Goal: Navigation & Orientation: Understand site structure

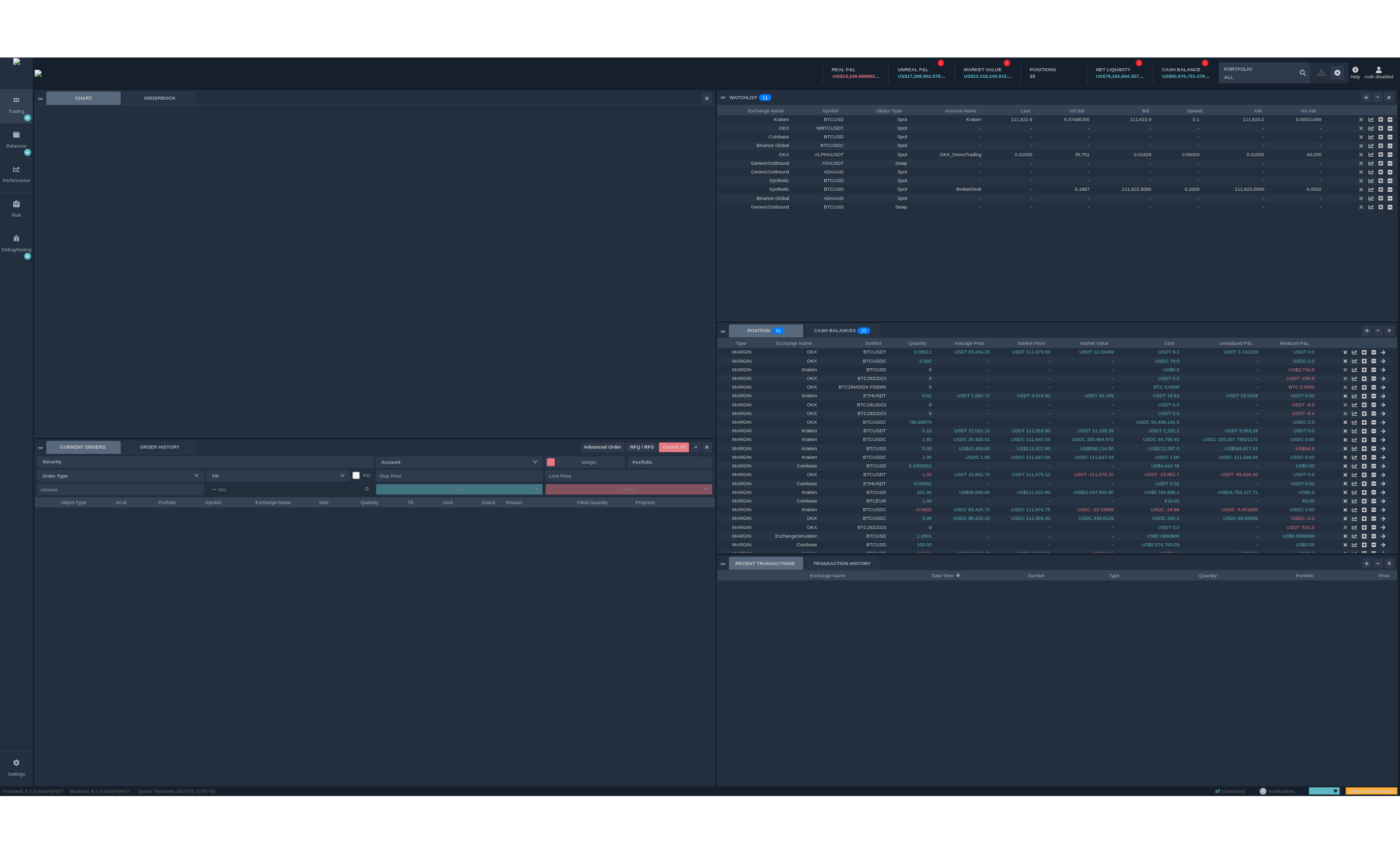
scroll to position [327, 423]
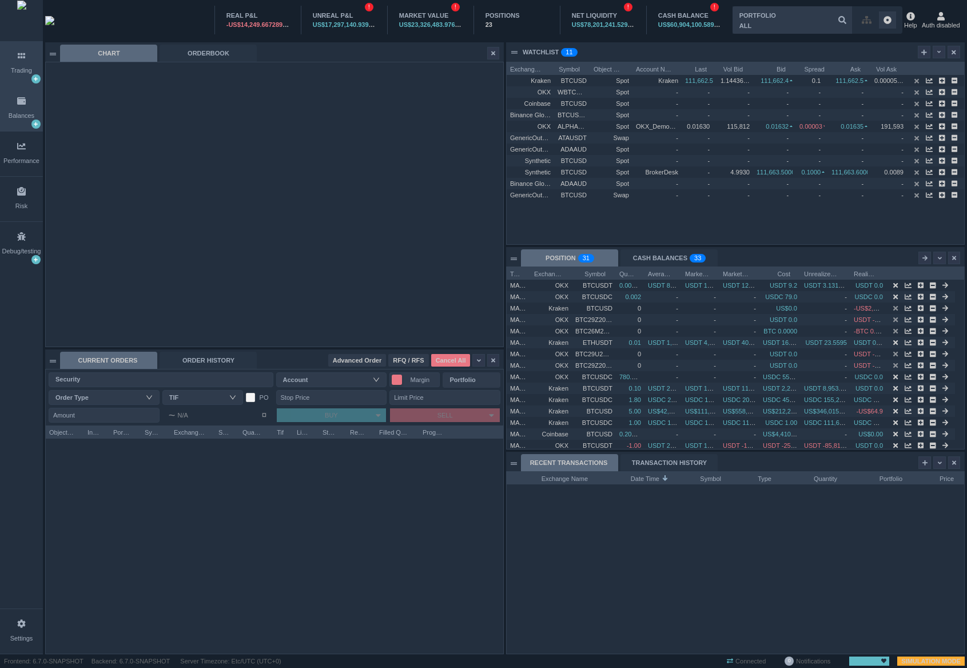
click at [22, 117] on div "Balances" at bounding box center [22, 116] width 26 height 10
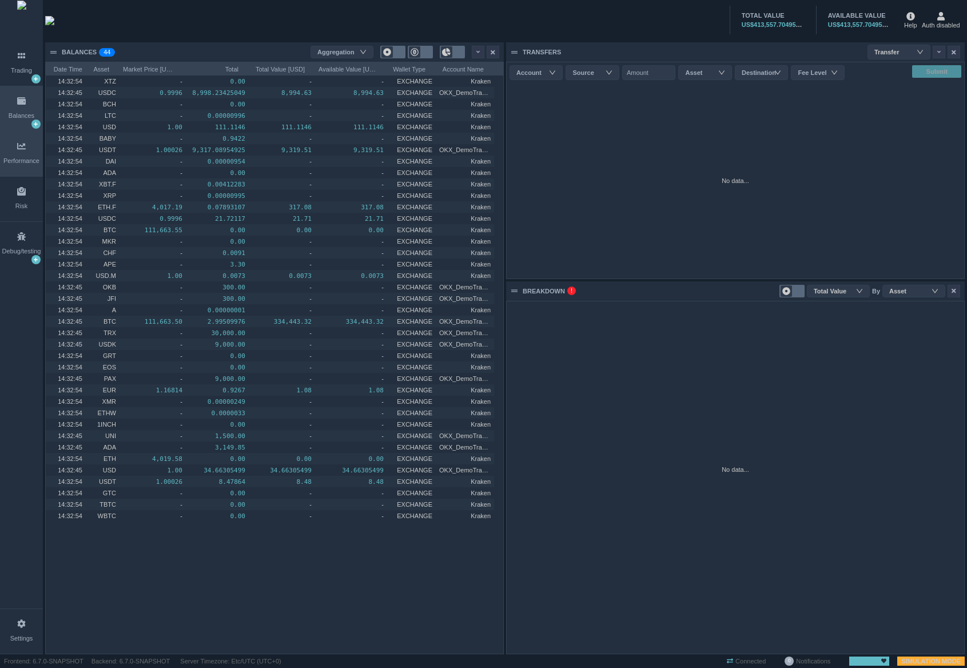
click at [18, 138] on div "Performance" at bounding box center [21, 153] width 43 height 45
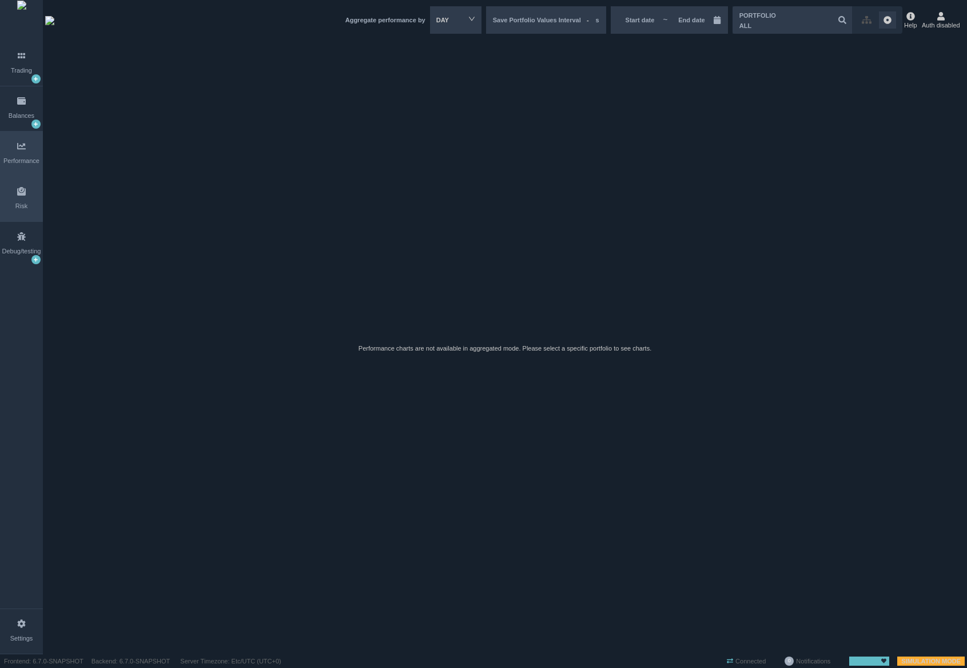
click at [25, 178] on div "Risk" at bounding box center [21, 199] width 43 height 45
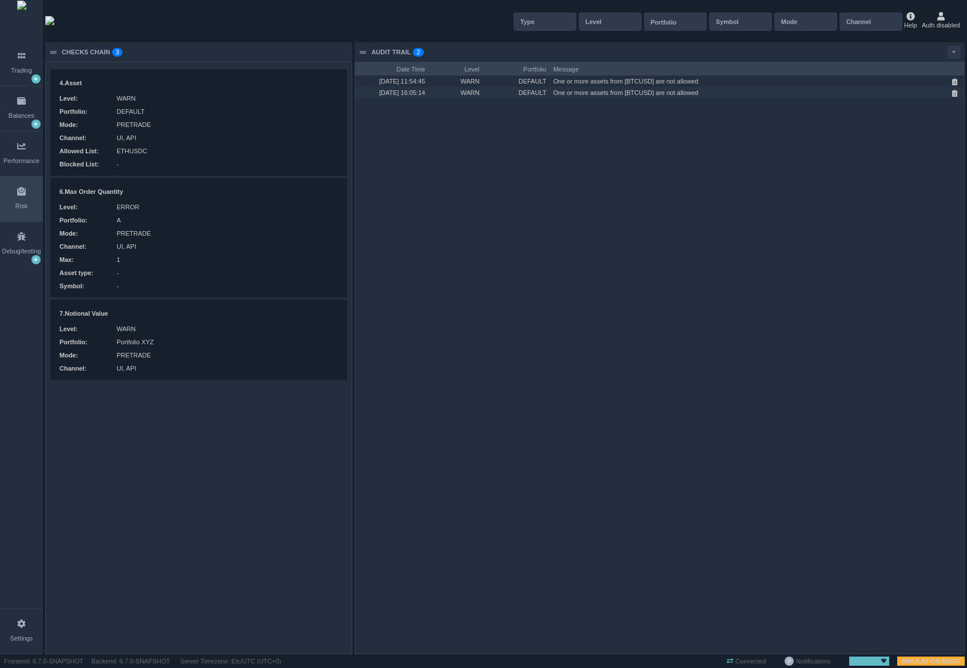
click at [17, 208] on div "Risk" at bounding box center [21, 206] width 12 height 10
click at [16, 230] on div "Debug/testing" at bounding box center [21, 244] width 43 height 45
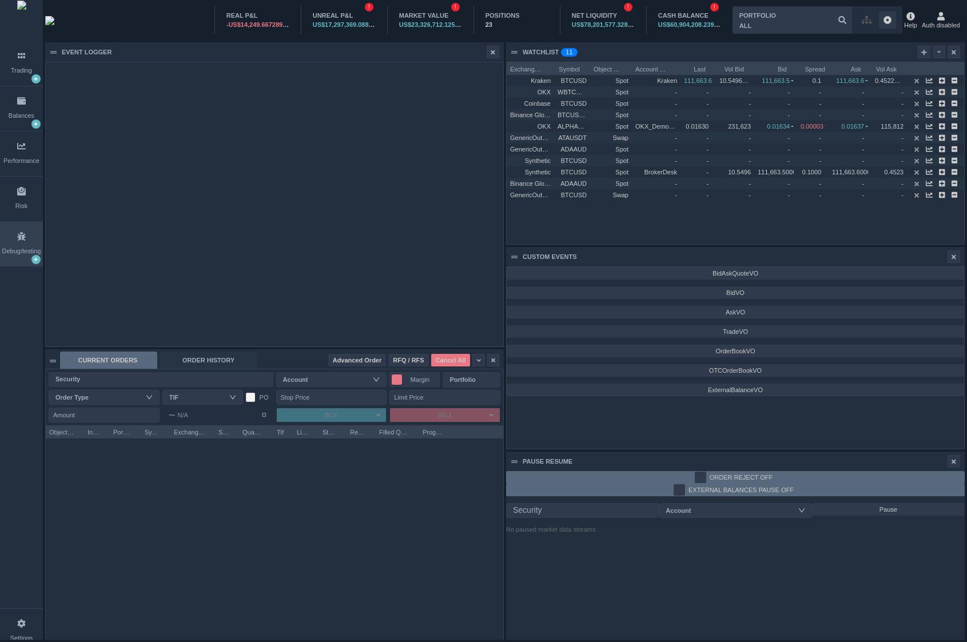
scroll to position [6, 6]
